Goal: Book appointment/travel/reservation

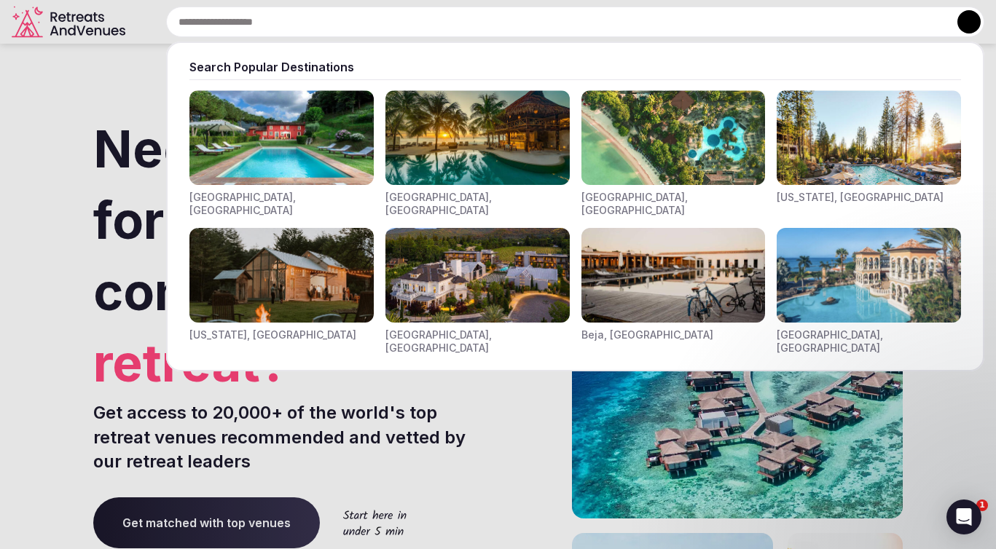
click at [409, 9] on input "text" at bounding box center [575, 22] width 818 height 31
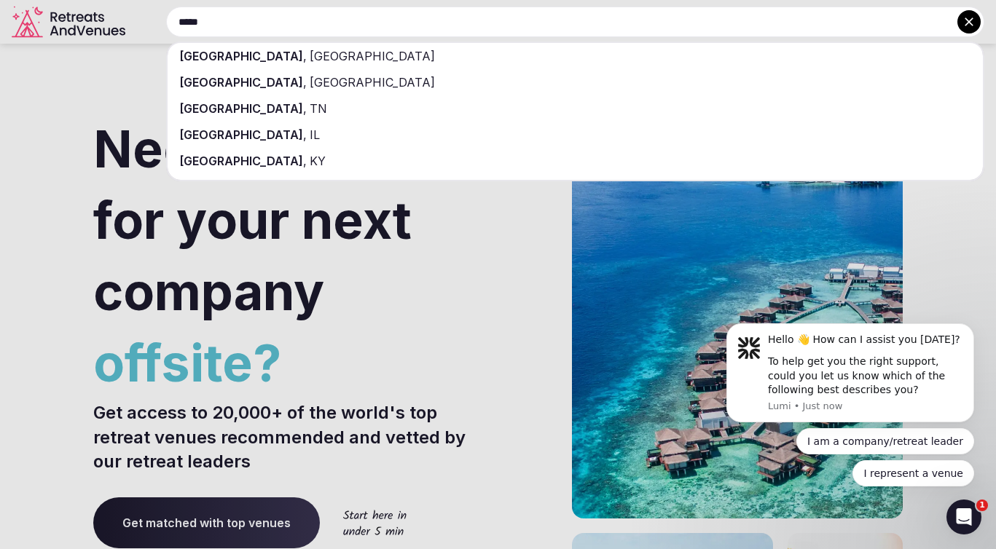
type input "*****"
click at [328, 54] on div "[GEOGRAPHIC_DATA] , [GEOGRAPHIC_DATA]" at bounding box center [575, 56] width 815 height 26
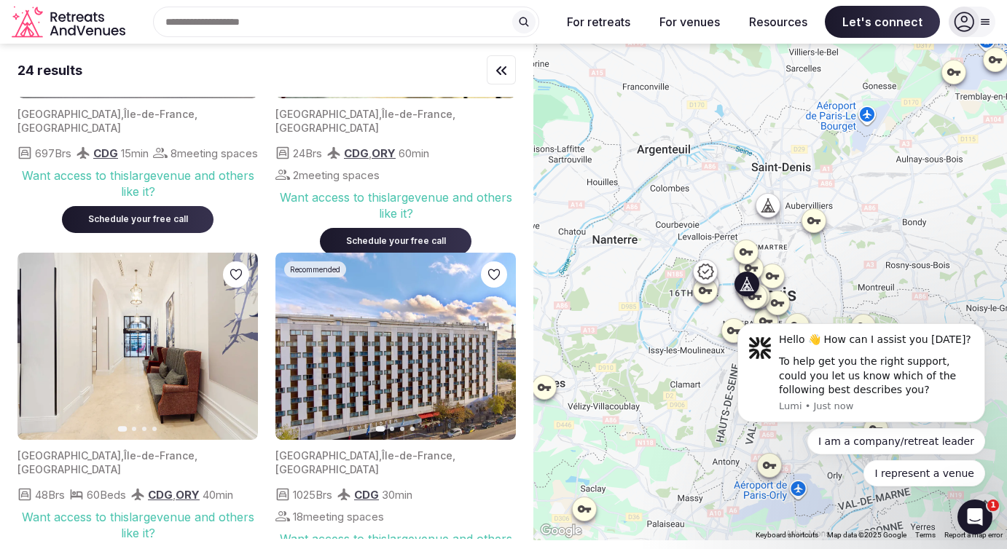
scroll to position [191, 0]
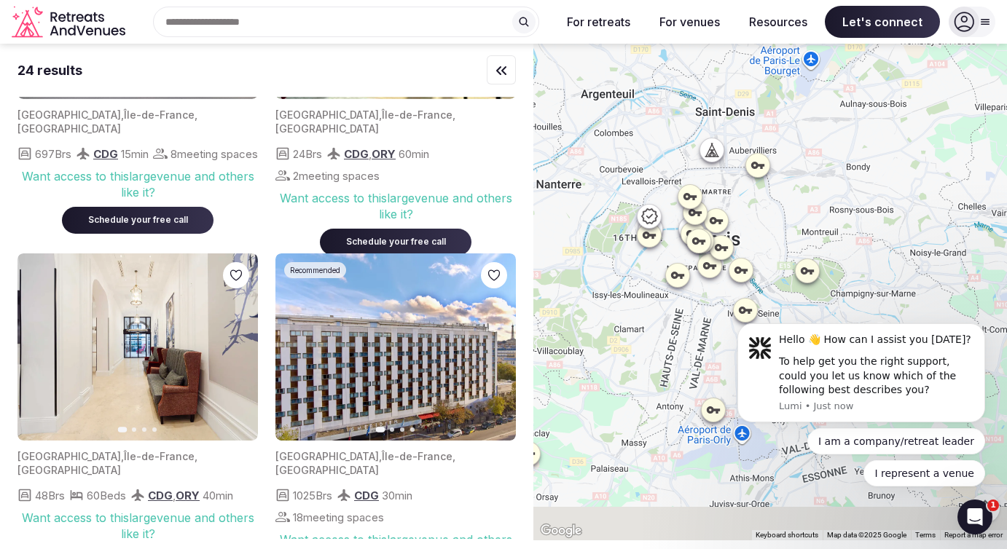
drag, startPoint x: 690, startPoint y: 402, endPoint x: 616, endPoint y: 375, distance: 79.0
click at [628, 337] on div at bounding box center [769, 292] width 473 height 497
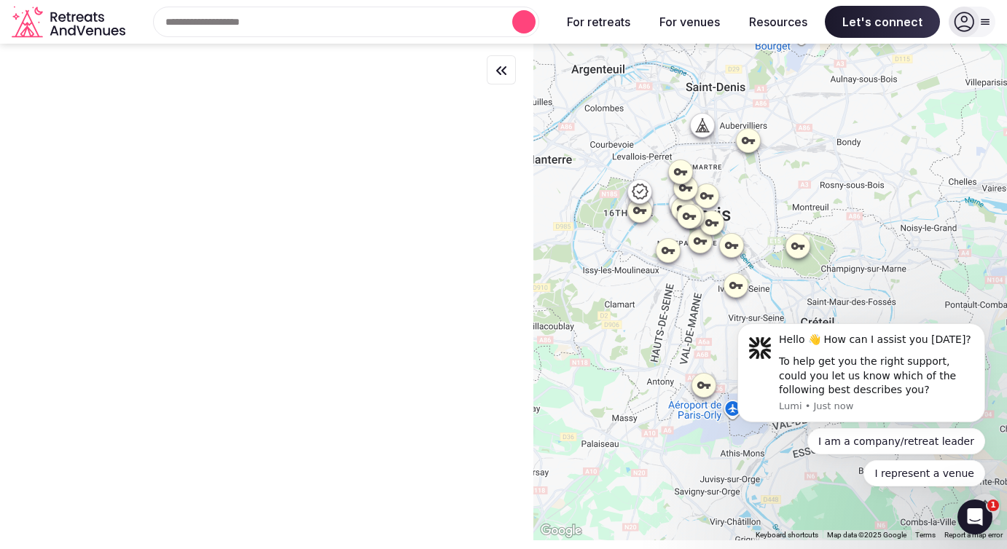
scroll to position [0, 0]
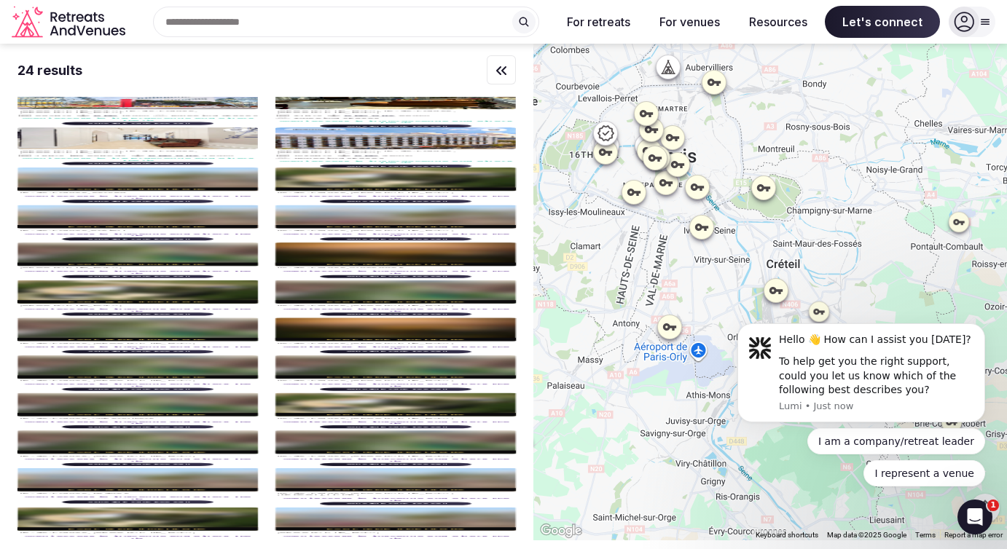
drag, startPoint x: 678, startPoint y: 372, endPoint x: 628, endPoint y: 277, distance: 107.2
click at [629, 278] on div at bounding box center [769, 292] width 473 height 497
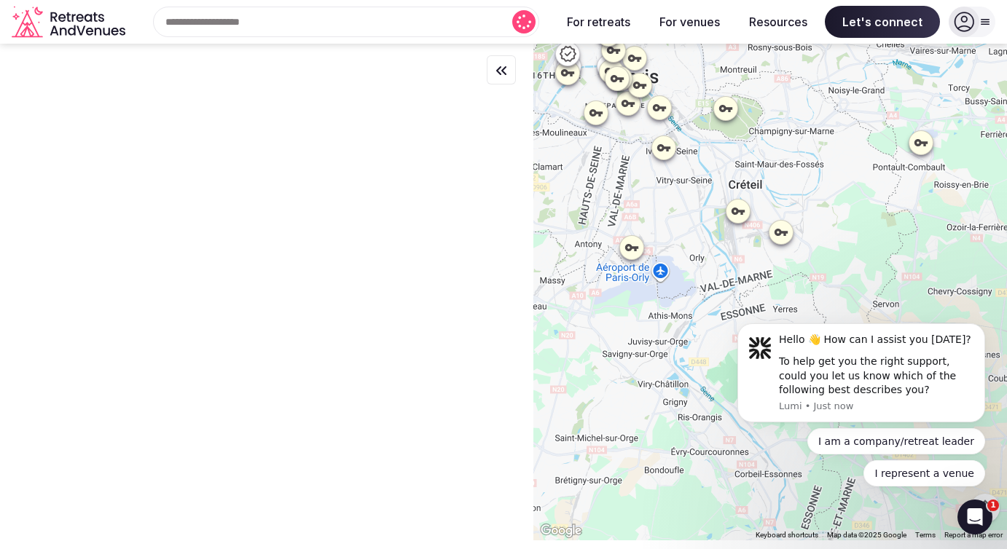
drag, startPoint x: 628, startPoint y: 277, endPoint x: 628, endPoint y: 231, distance: 45.9
click at [628, 231] on div at bounding box center [769, 292] width 473 height 497
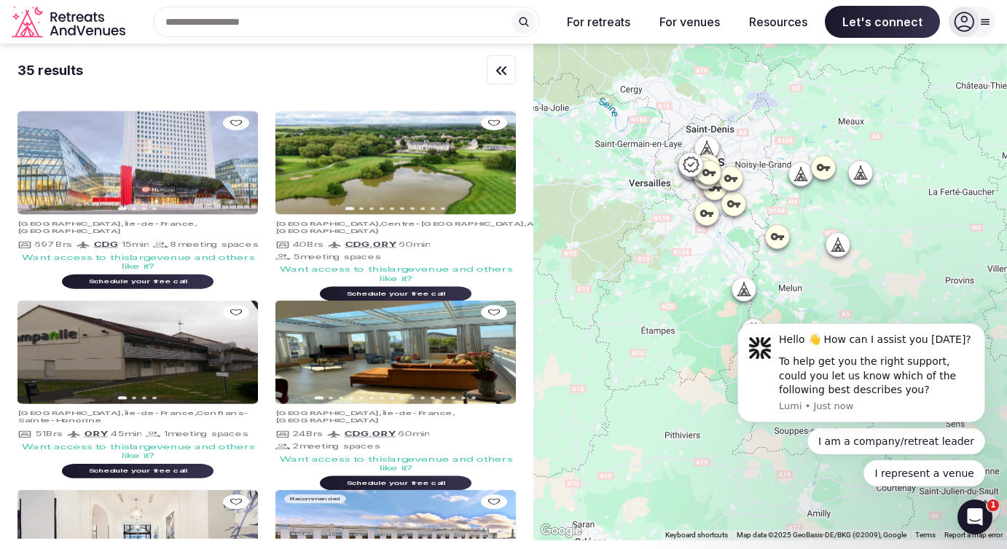
drag, startPoint x: 626, startPoint y: 221, endPoint x: 713, endPoint y: 218, distance: 86.8
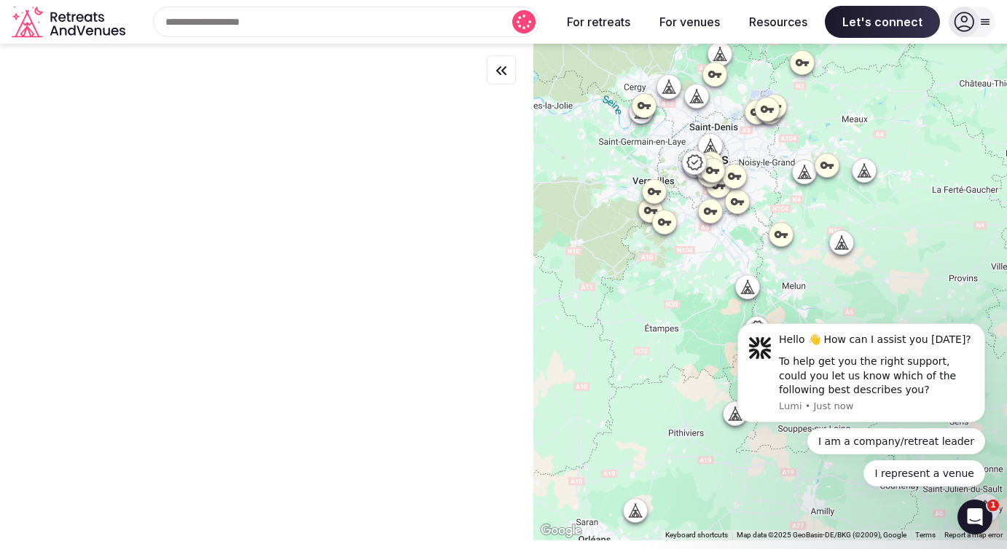
click at [743, 288] on body "Hello 👋 How can I assist you [DATE]? To help get you the right support, could y…" at bounding box center [861, 376] width 280 height 255
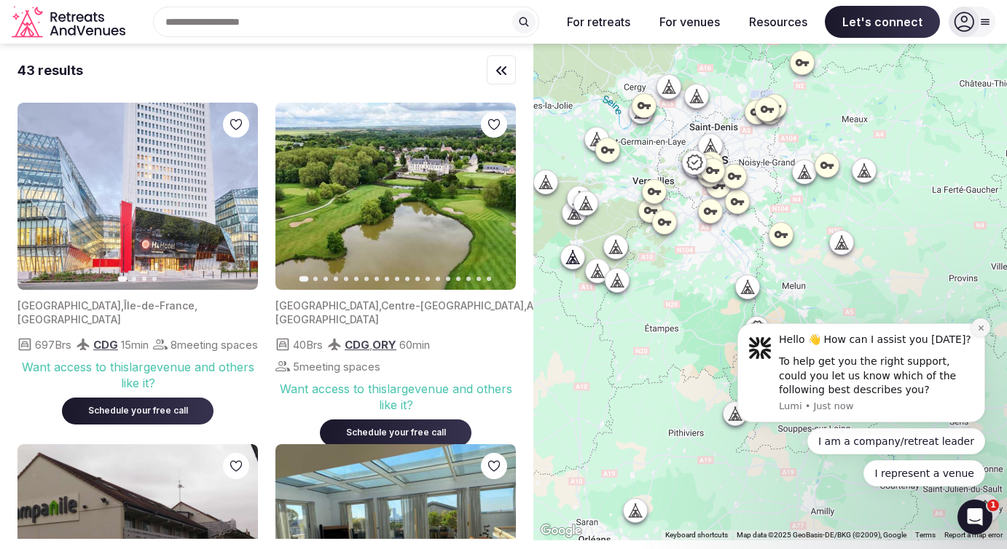
click at [980, 328] on icon "Dismiss notification" at bounding box center [980, 328] width 5 height 5
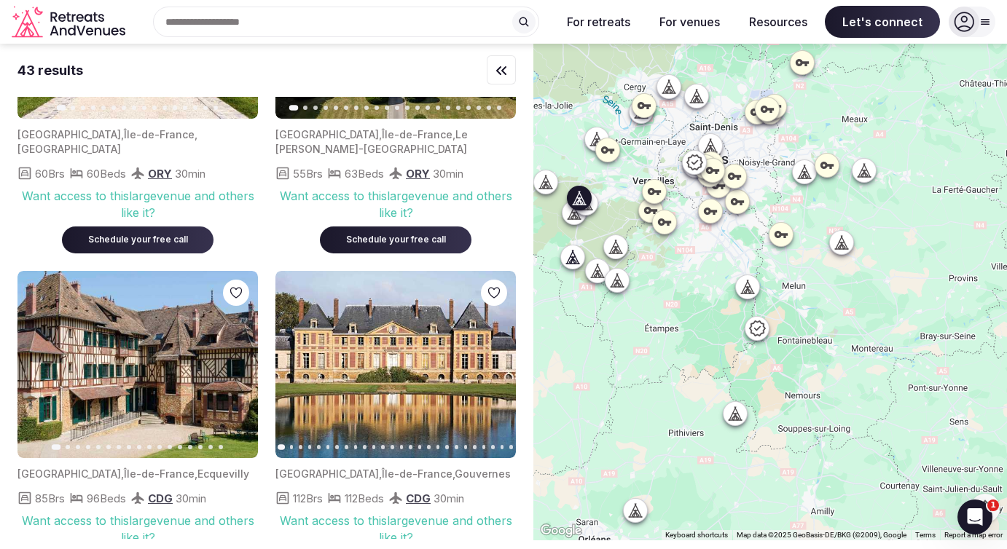
scroll to position [1538, 0]
